Goal: Task Accomplishment & Management: Manage account settings

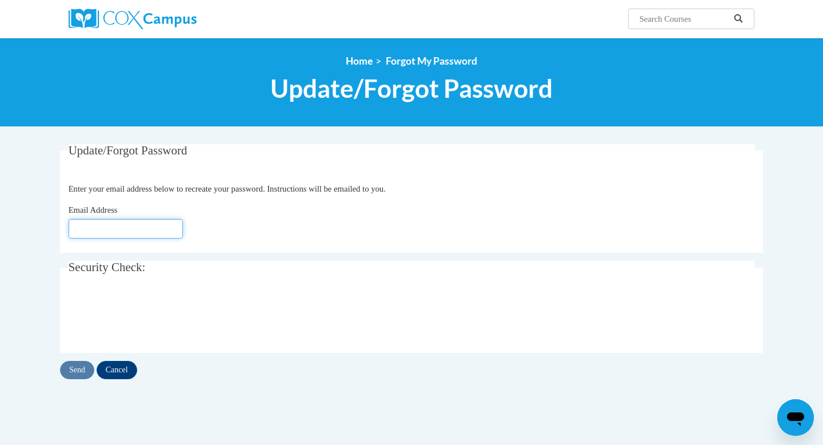
click at [150, 230] on input "Email Address" at bounding box center [126, 228] width 114 height 19
type input "[EMAIL_ADDRESS][DOMAIN_NAME]"
click at [74, 366] on input "Send" at bounding box center [77, 370] width 34 height 18
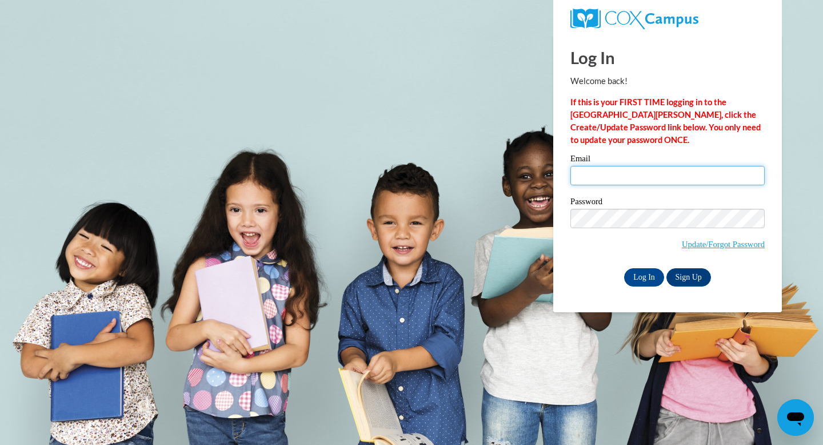
click at [611, 175] on input "Email" at bounding box center [667, 175] width 194 height 19
type input "[EMAIL_ADDRESS][DOMAIN_NAME]"
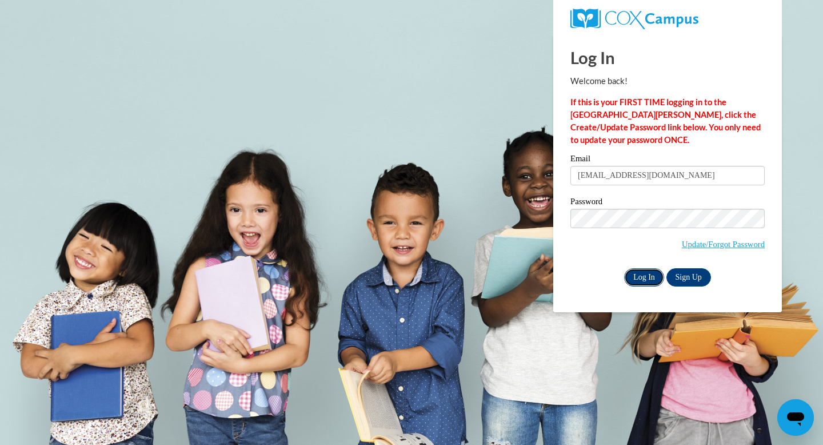
click at [641, 274] on input "Log In" at bounding box center [644, 277] width 40 height 18
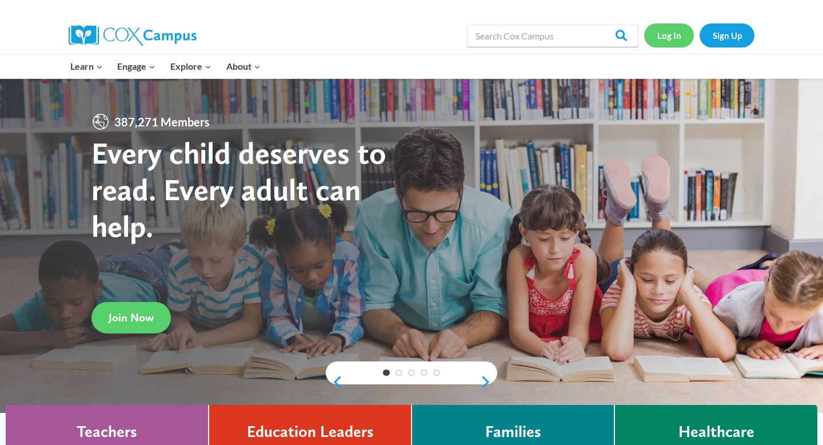
click at [668, 31] on link "Log In" at bounding box center [669, 34] width 50 height 23
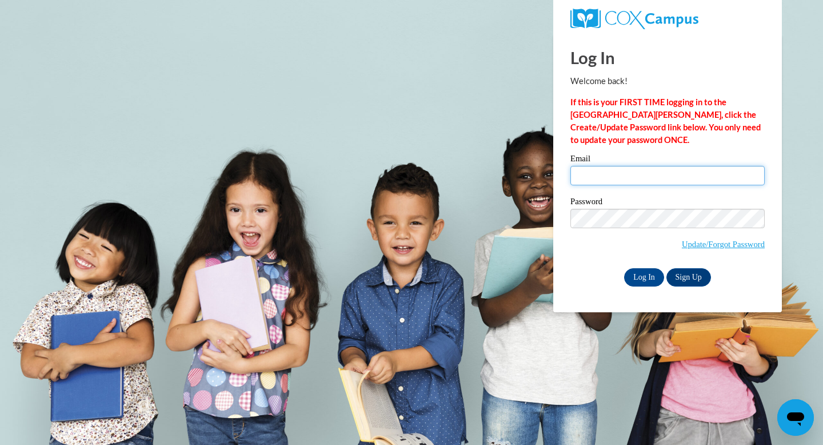
click at [583, 178] on input "Email" at bounding box center [667, 175] width 194 height 19
type input "[EMAIL_ADDRESS][DOMAIN_NAME]"
